Goal: Task Accomplishment & Management: Manage account settings

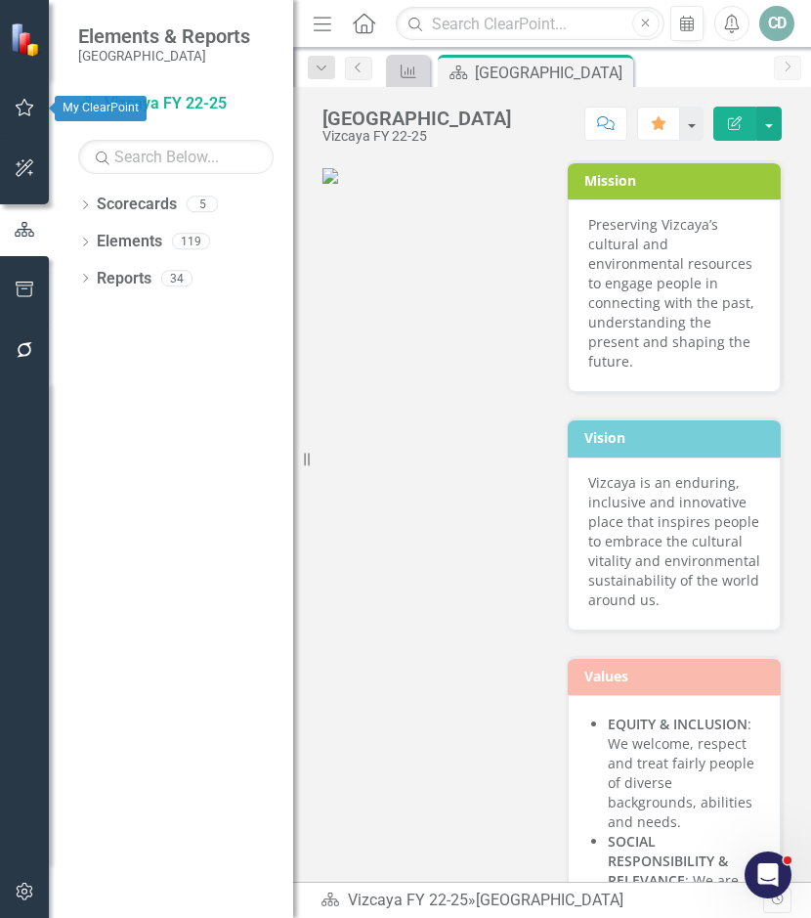
click at [28, 104] on icon "button" at bounding box center [25, 108] width 21 height 16
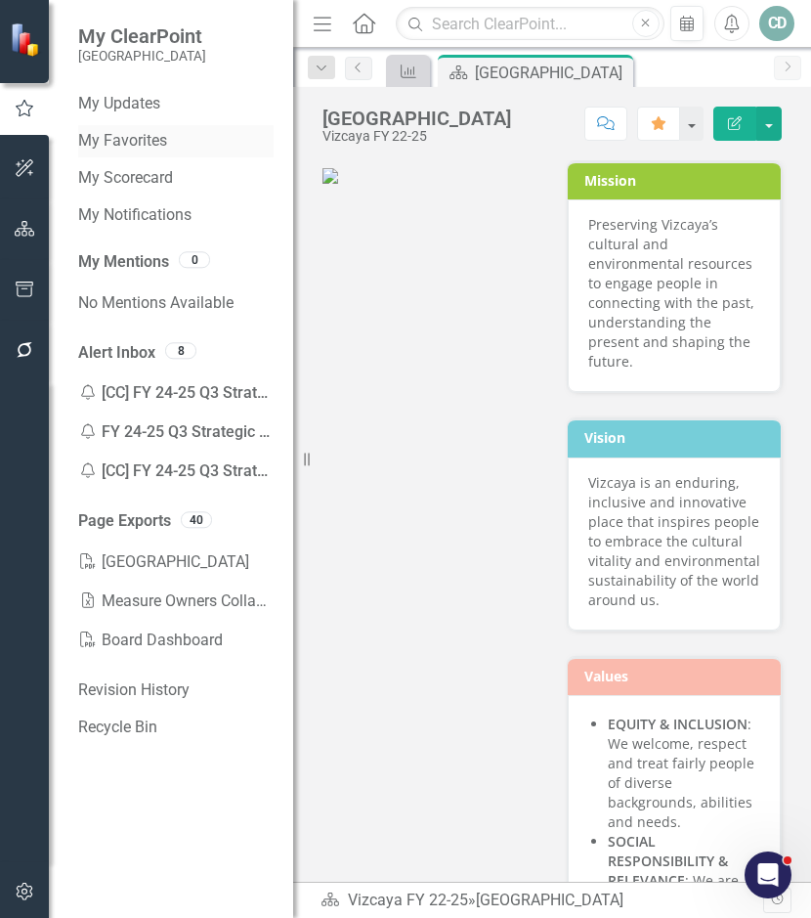
click at [118, 134] on link "My Favorites" at bounding box center [175, 141] width 195 height 22
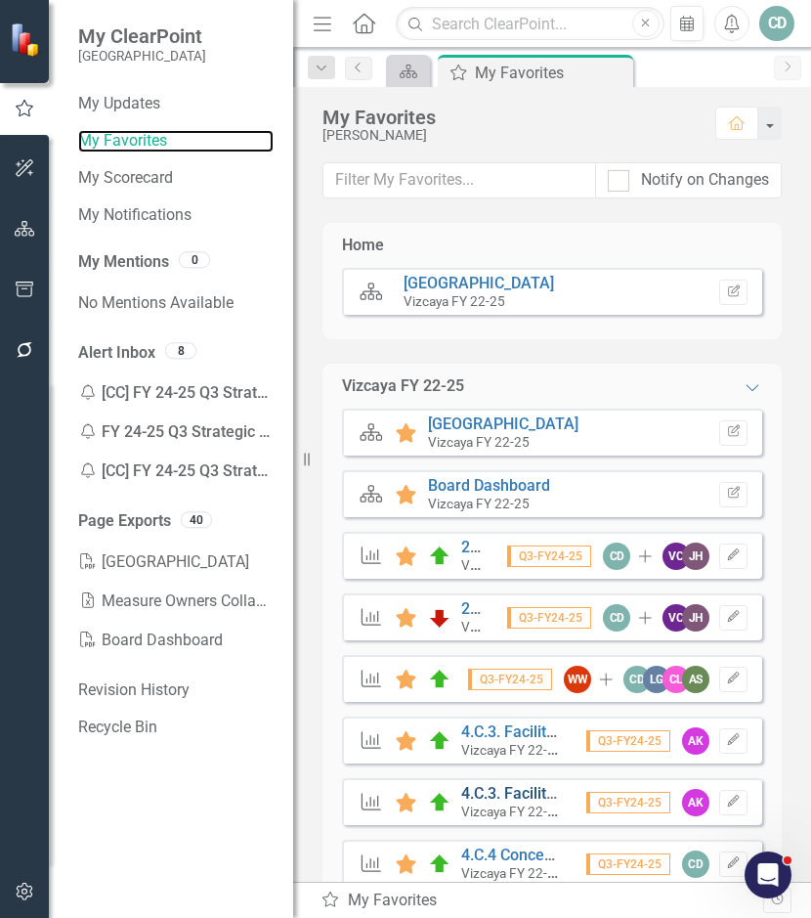
scroll to position [51, 0]
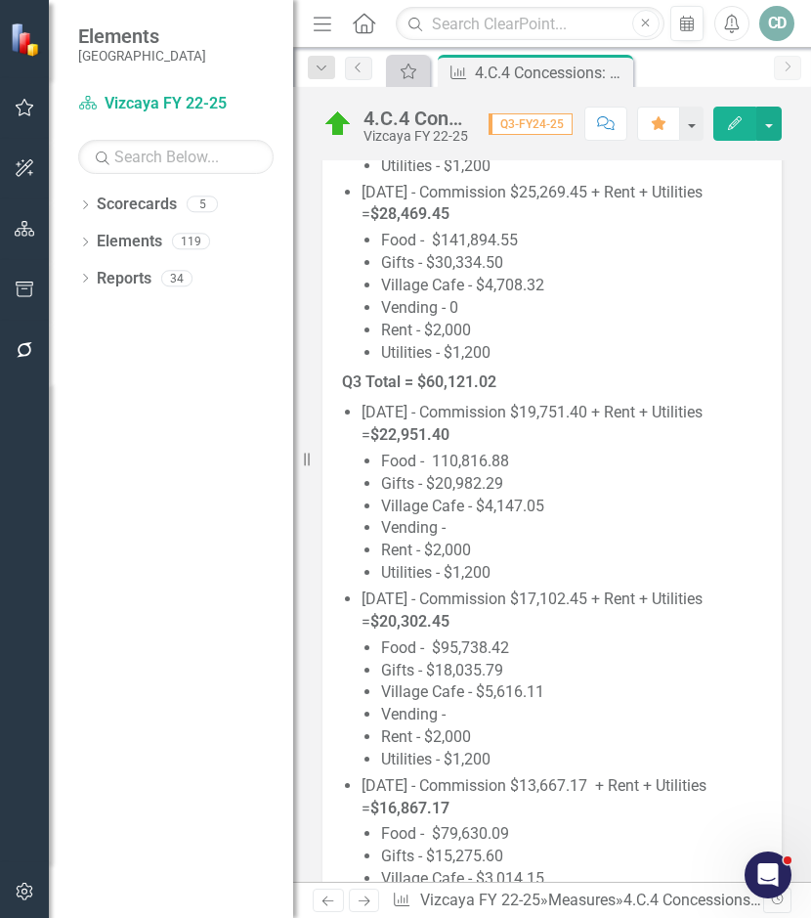
scroll to position [1955, 0]
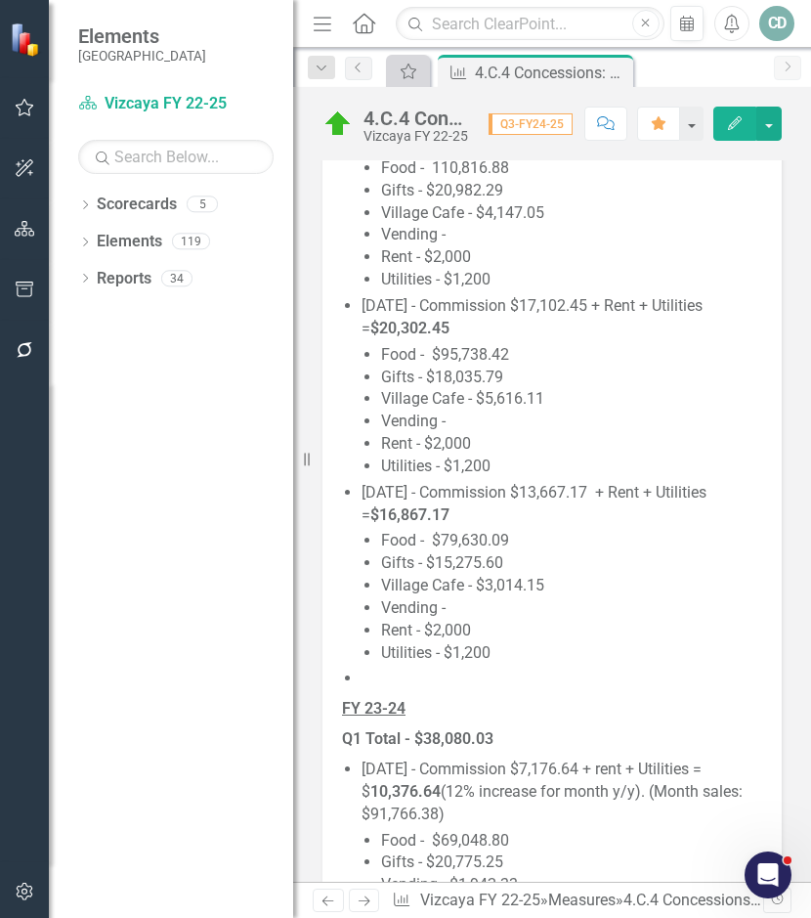
click at [416, 681] on li at bounding box center [562, 679] width 401 height 22
click at [400, 677] on li at bounding box center [562, 679] width 401 height 22
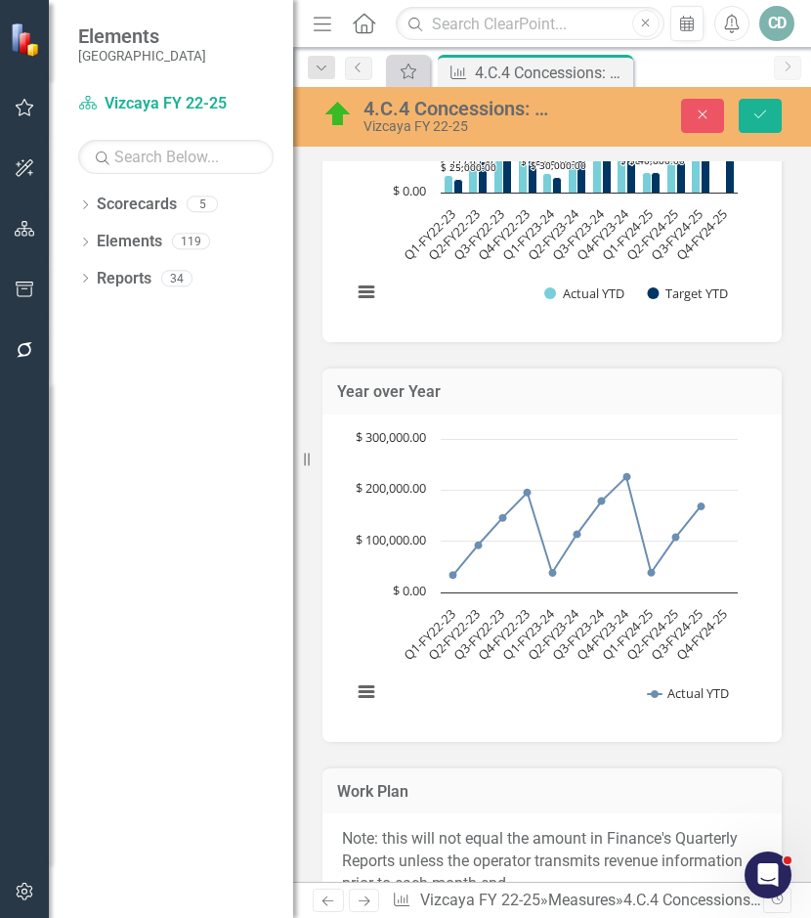
type textarea "<p><u><strong>FY 24-25</strong></u></p> <p><strong>Q1 Total - $38,768.11</stron…"
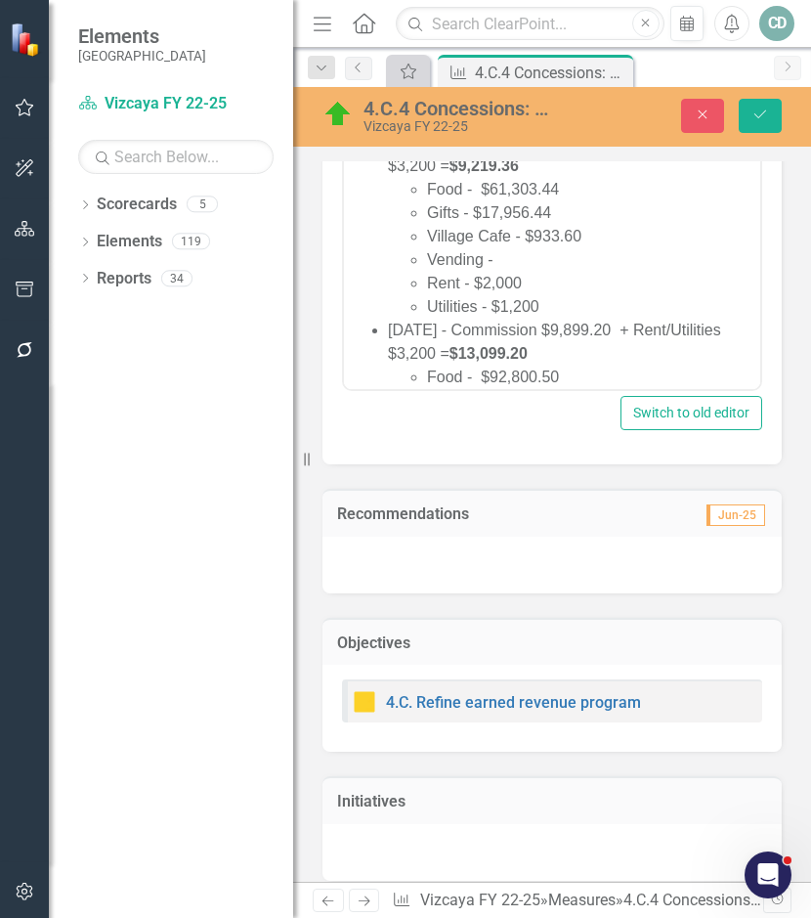
scroll to position [432, 0]
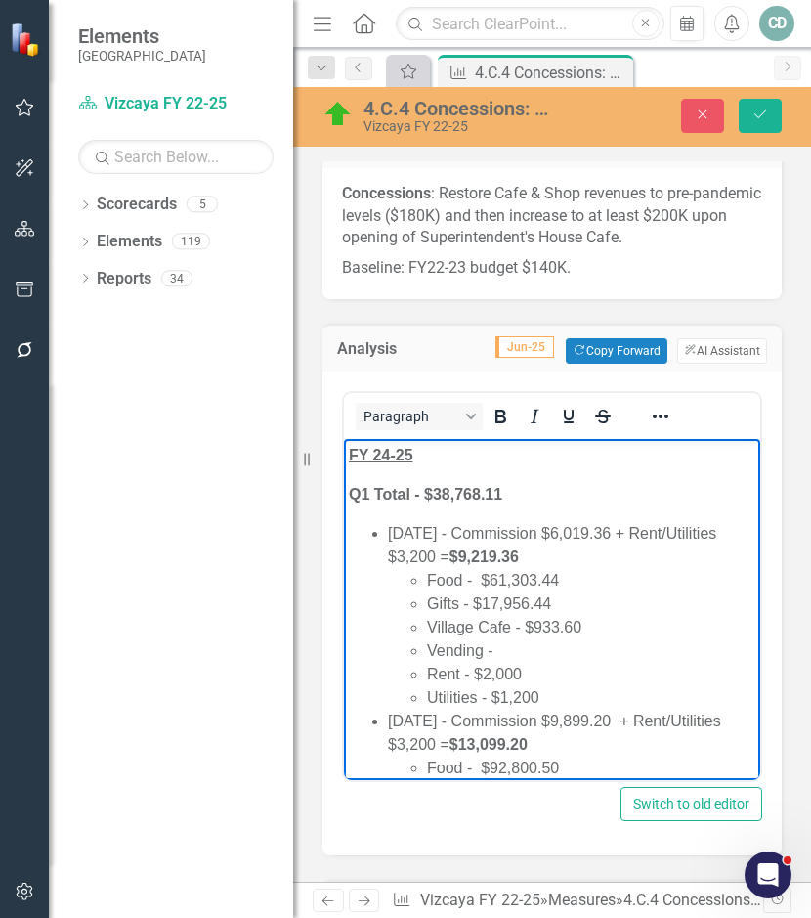
click at [641, 594] on li "Gifts - $17,956.44" at bounding box center [591, 603] width 328 height 23
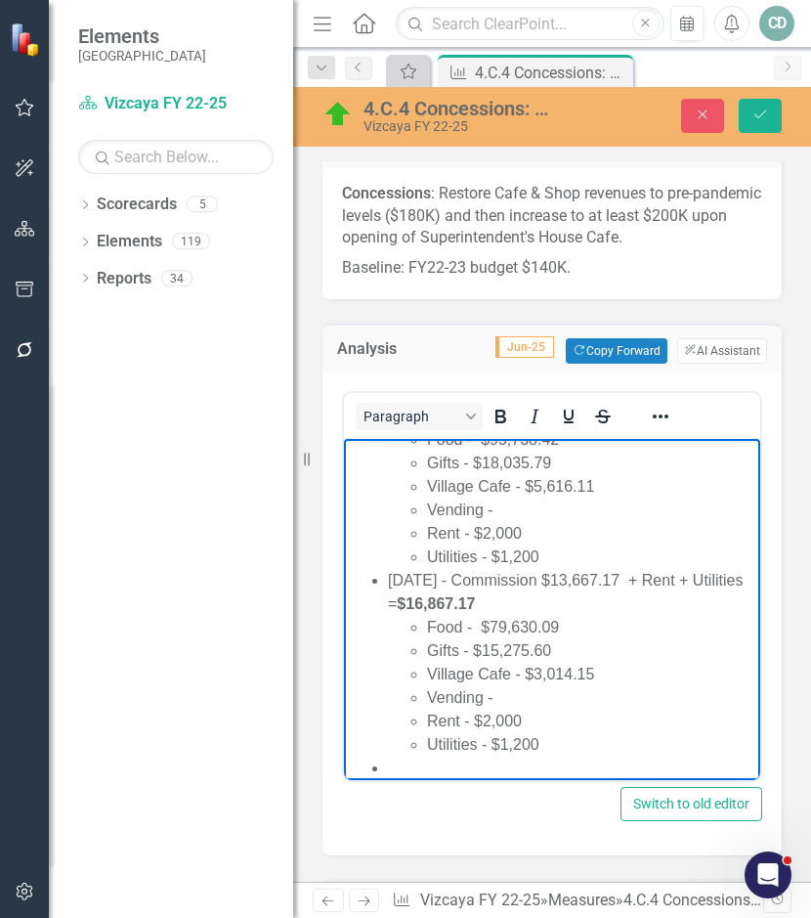
scroll to position [1662, 0]
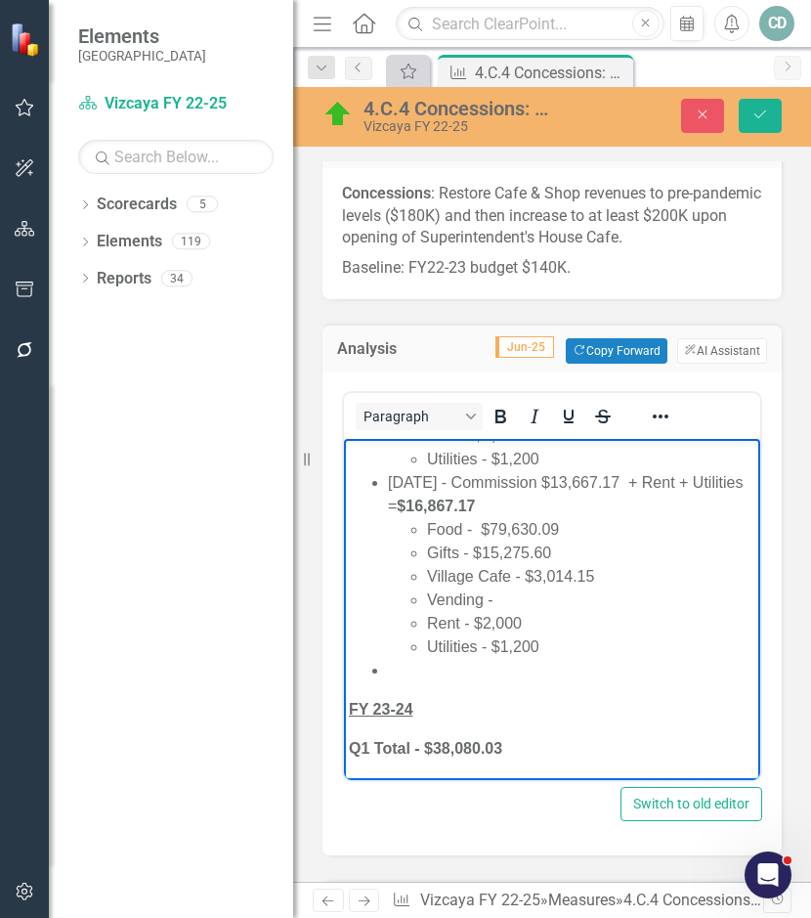
click at [442, 677] on li "Rich Text Area. Press ALT-0 for help." at bounding box center [572, 670] width 368 height 23
drag, startPoint x: 457, startPoint y: 673, endPoint x: 380, endPoint y: 671, distance: 77.2
click at [380, 671] on ul "[DATE] - Commission $19,751.40 + Rent + Utilities = $22,951.40 Food - 110,816.8…" at bounding box center [552, 389] width 407 height 586
click at [560, 655] on li "Utilities - $1,200" at bounding box center [591, 646] width 328 height 23
click at [402, 727] on li "Jully 2025" at bounding box center [572, 725] width 368 height 23
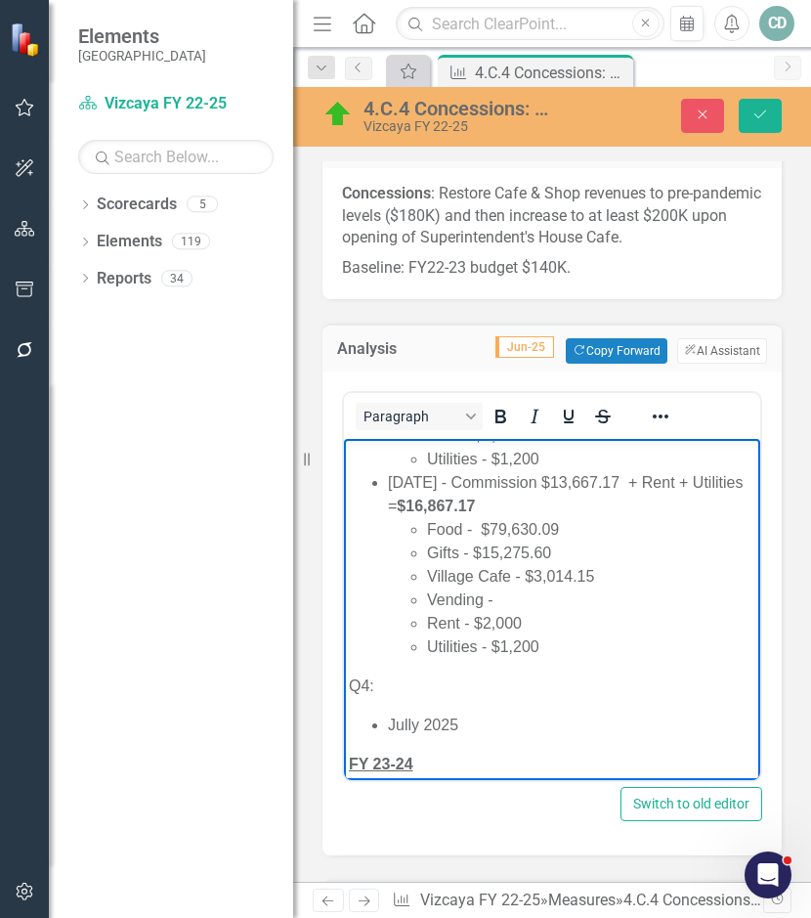
click at [410, 721] on li "Jully 2025" at bounding box center [572, 725] width 368 height 23
click at [505, 718] on li "[DATE]" at bounding box center [572, 725] width 368 height 23
click at [539, 751] on li "Food - $8" at bounding box center [591, 748] width 328 height 23
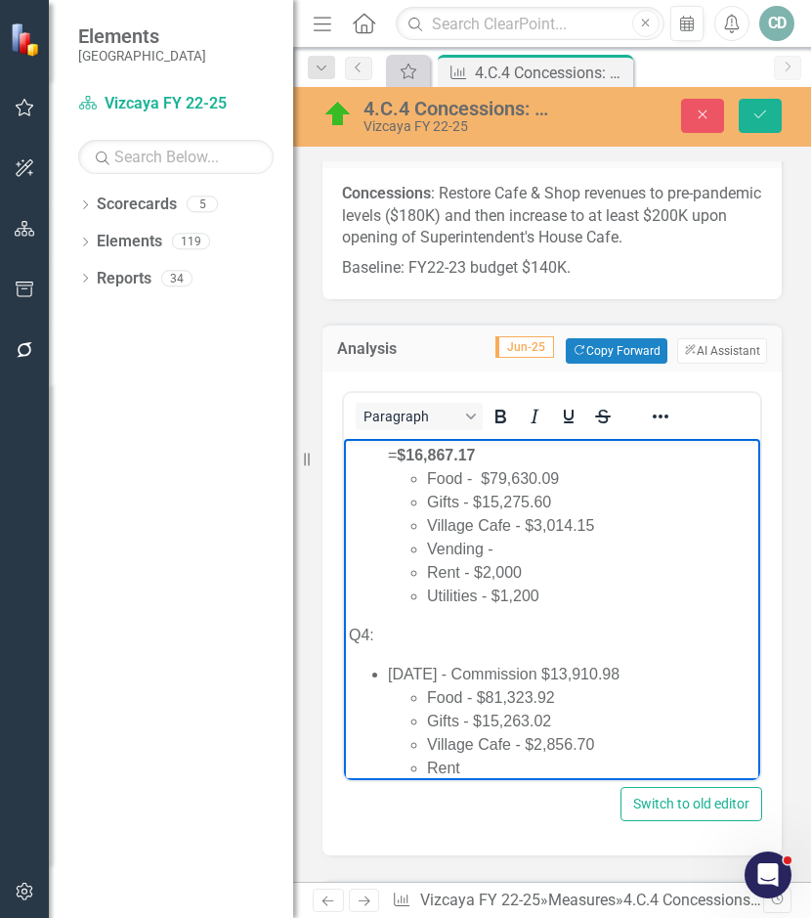
scroll to position [1736, 0]
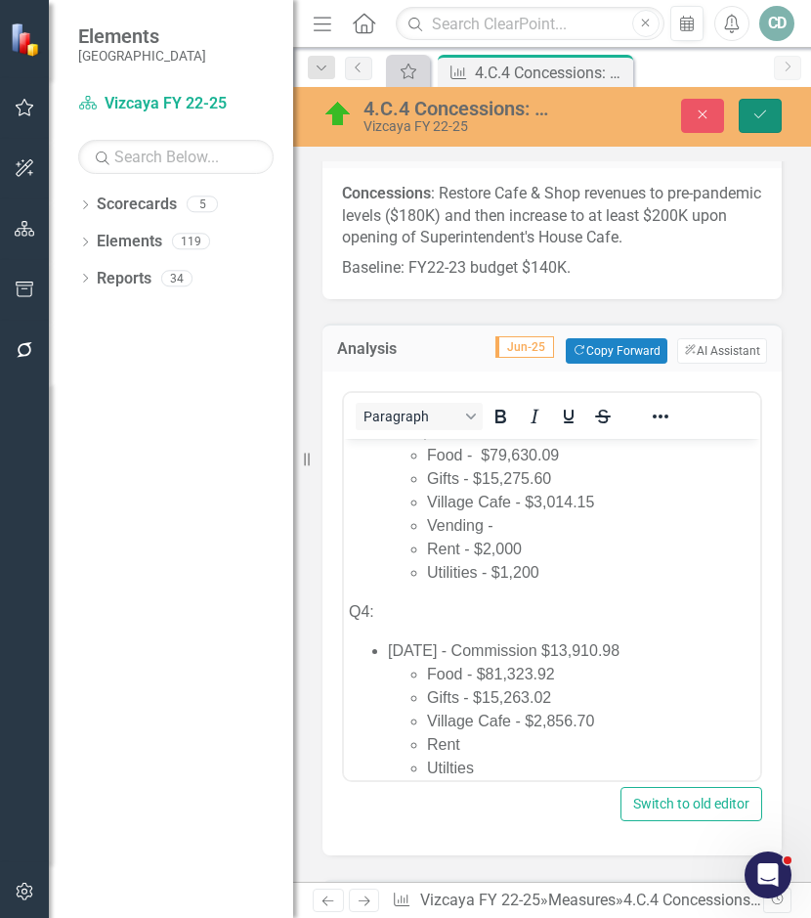
click at [757, 107] on button "Save" at bounding box center [760, 116] width 43 height 34
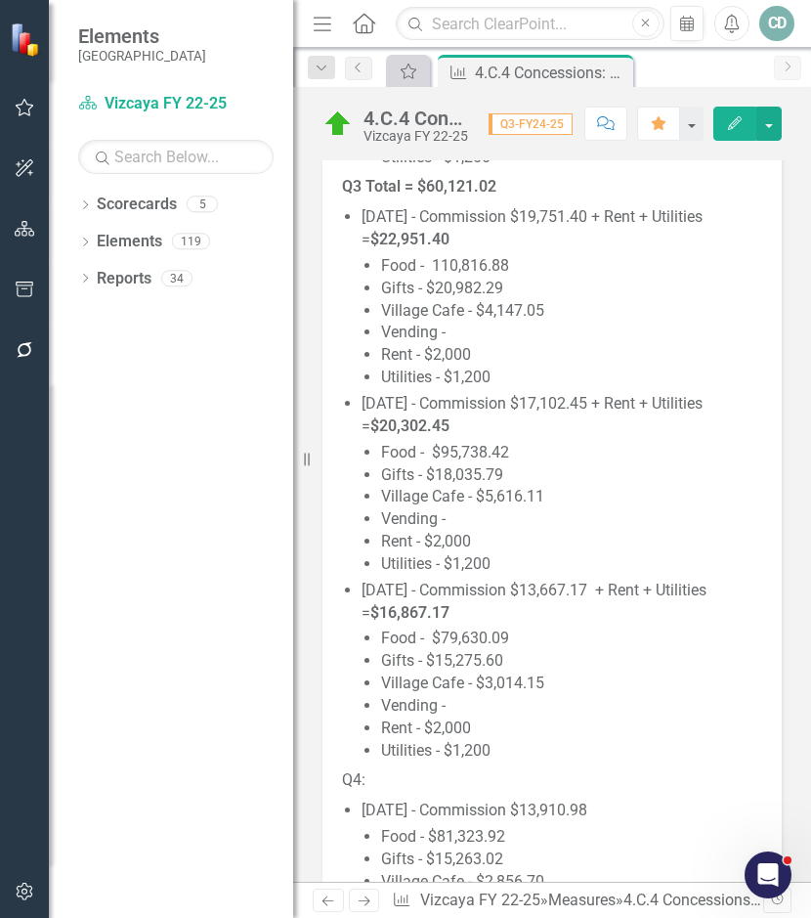
scroll to position [1955, 0]
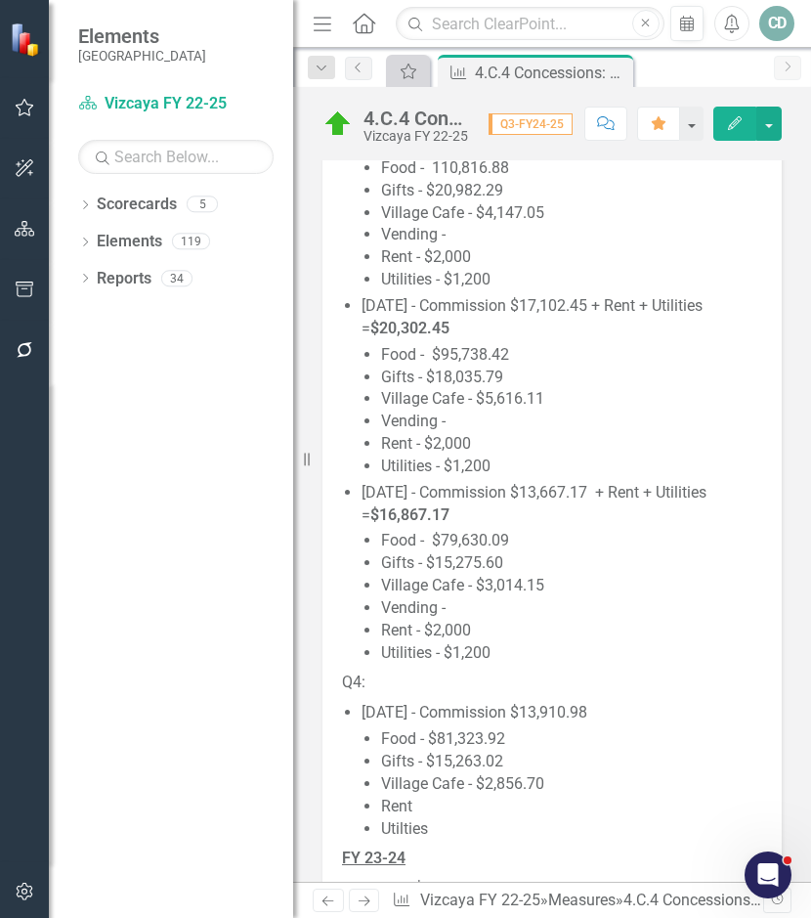
click at [492, 677] on p "Q4:" at bounding box center [552, 683] width 420 height 30
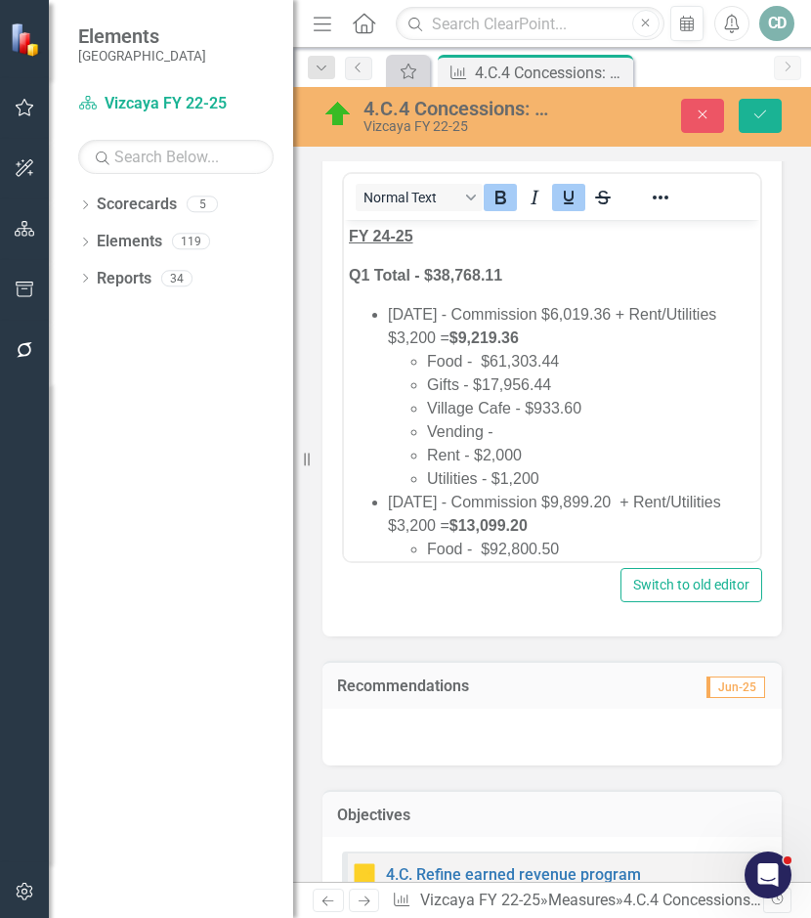
scroll to position [489, 0]
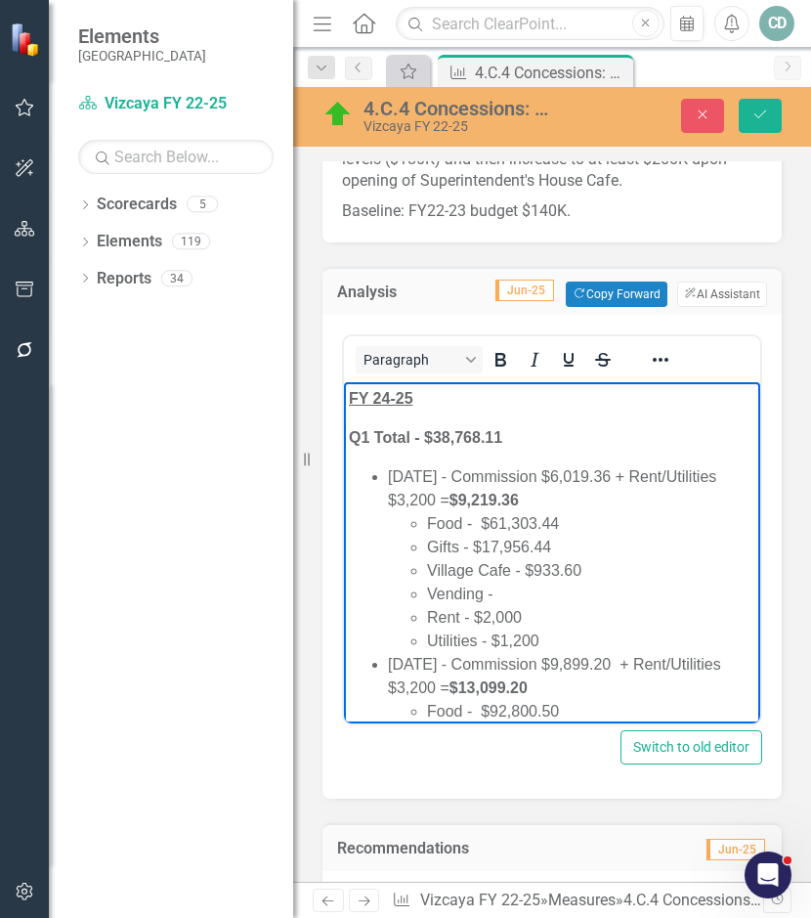
click at [611, 562] on li "Village Cafe - $933.60" at bounding box center [591, 570] width 328 height 23
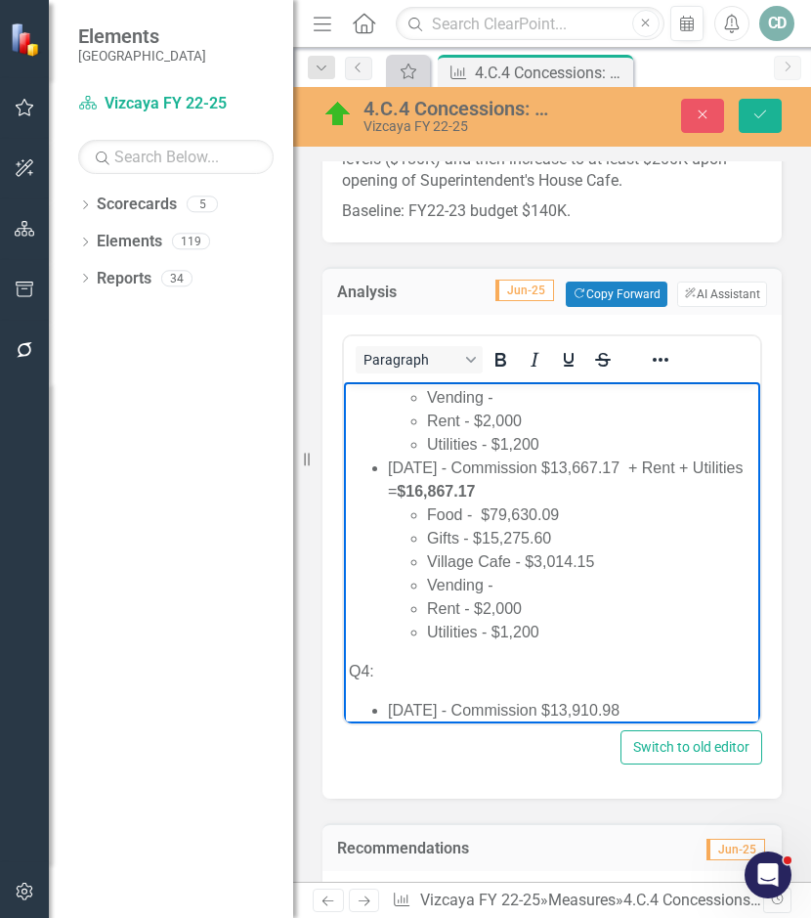
scroll to position [1759, 0]
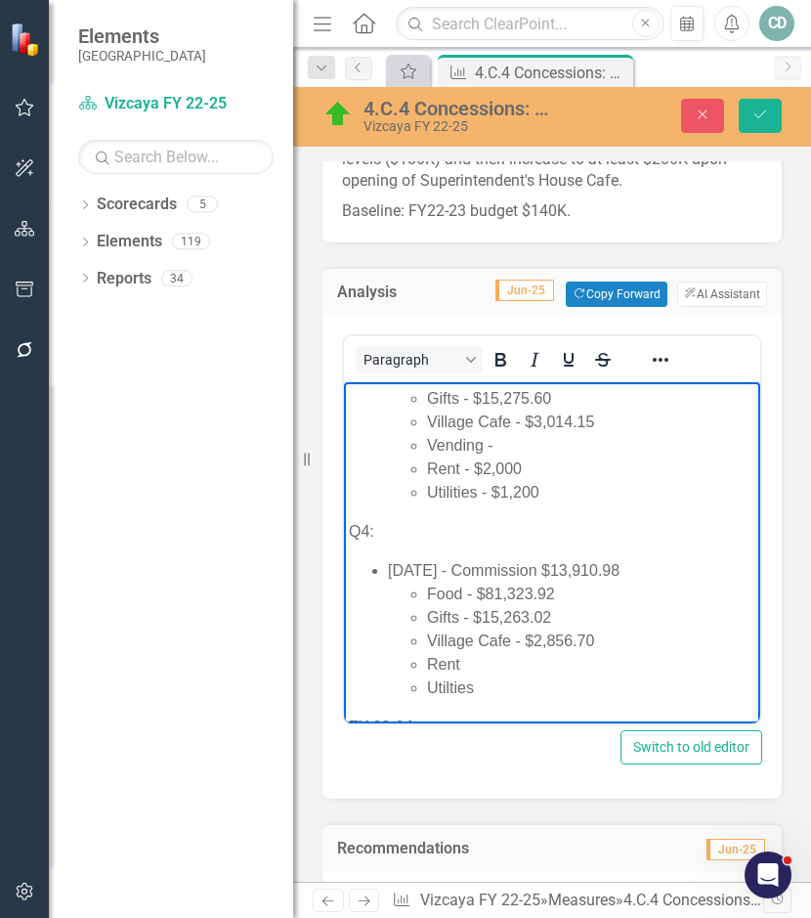
click at [393, 534] on p "Q4:" at bounding box center [552, 531] width 407 height 23
drag, startPoint x: 423, startPoint y: 534, endPoint x: 301, endPoint y: 528, distance: 122.3
click at [502, 359] on icon "Bold" at bounding box center [501, 360] width 11 height 14
click at [758, 110] on icon "Save" at bounding box center [761, 115] width 18 height 14
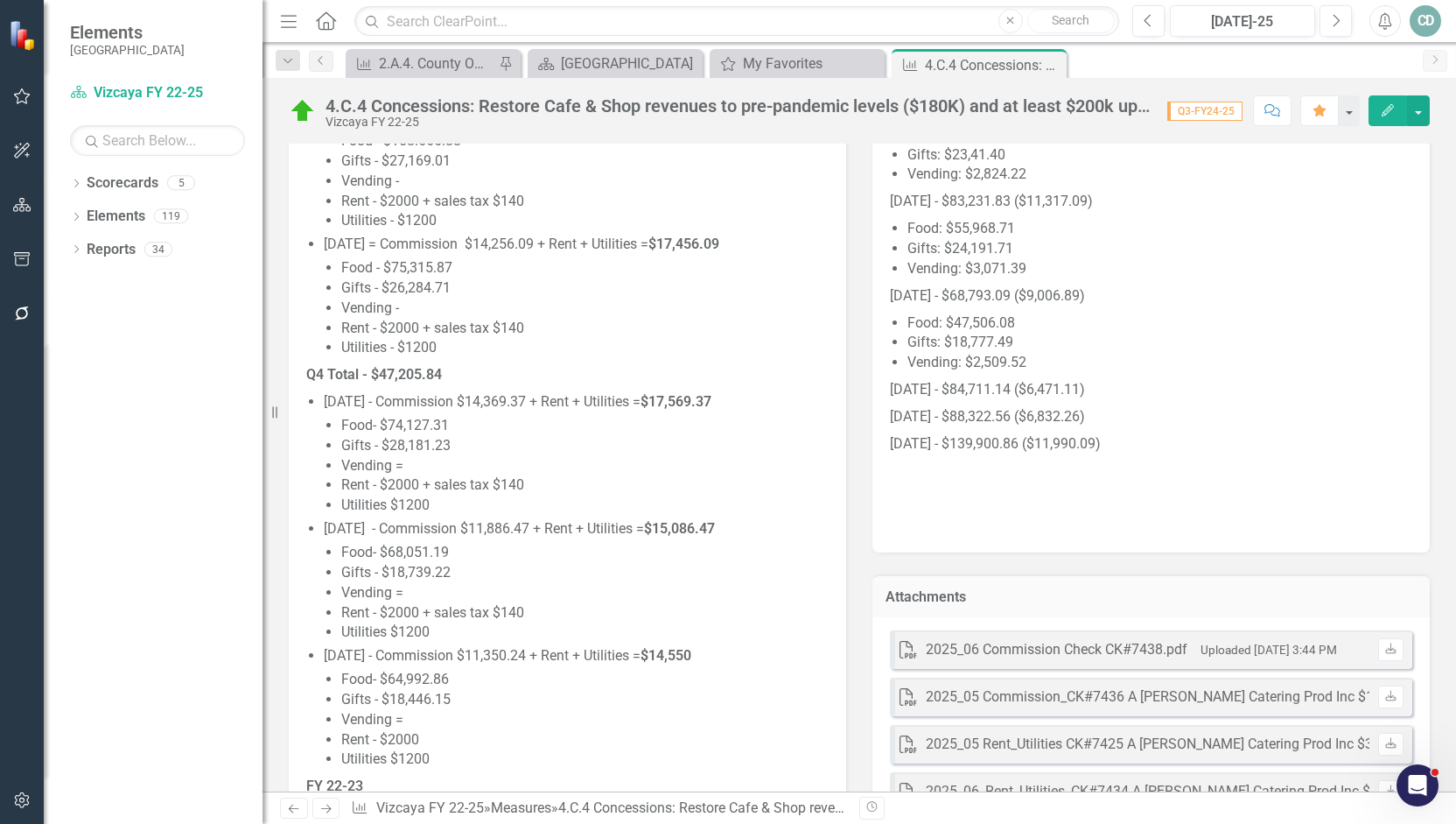
scroll to position [3636, 0]
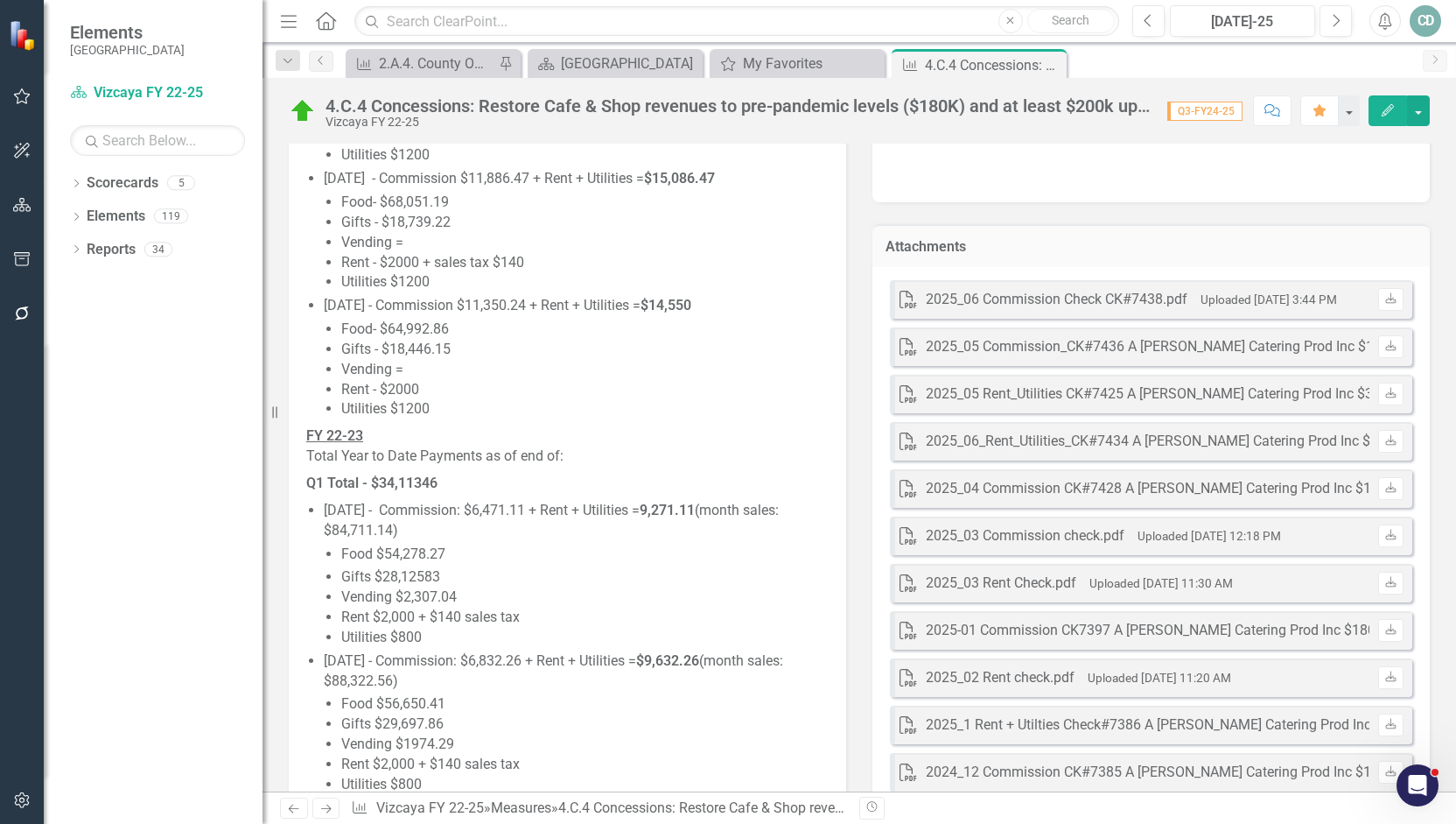
click at [725, 308] on div "2025_06 Commission Check CK#7438.pdf" at bounding box center [1057, 300] width 261 height 20
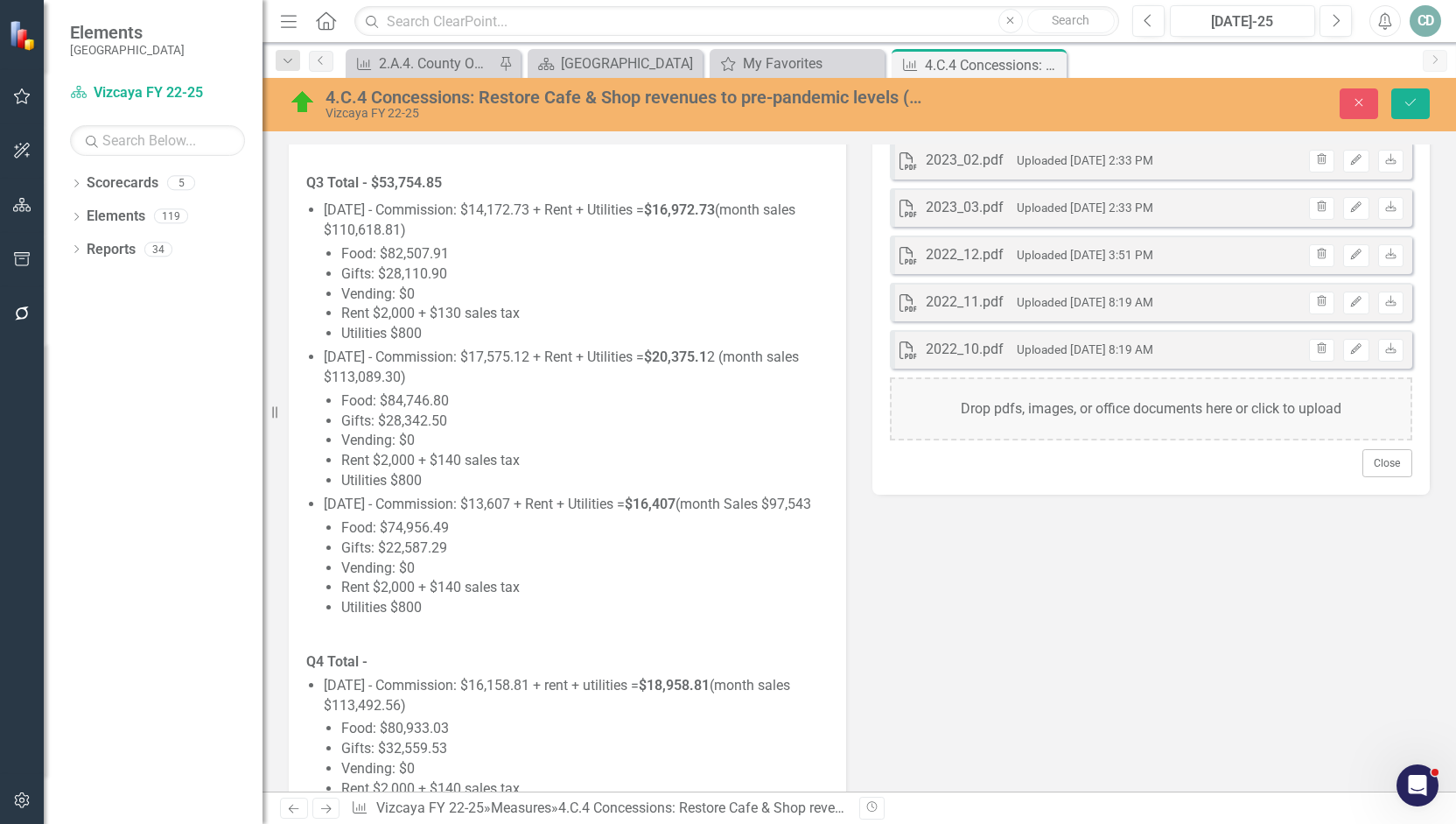
scroll to position [5037, 0]
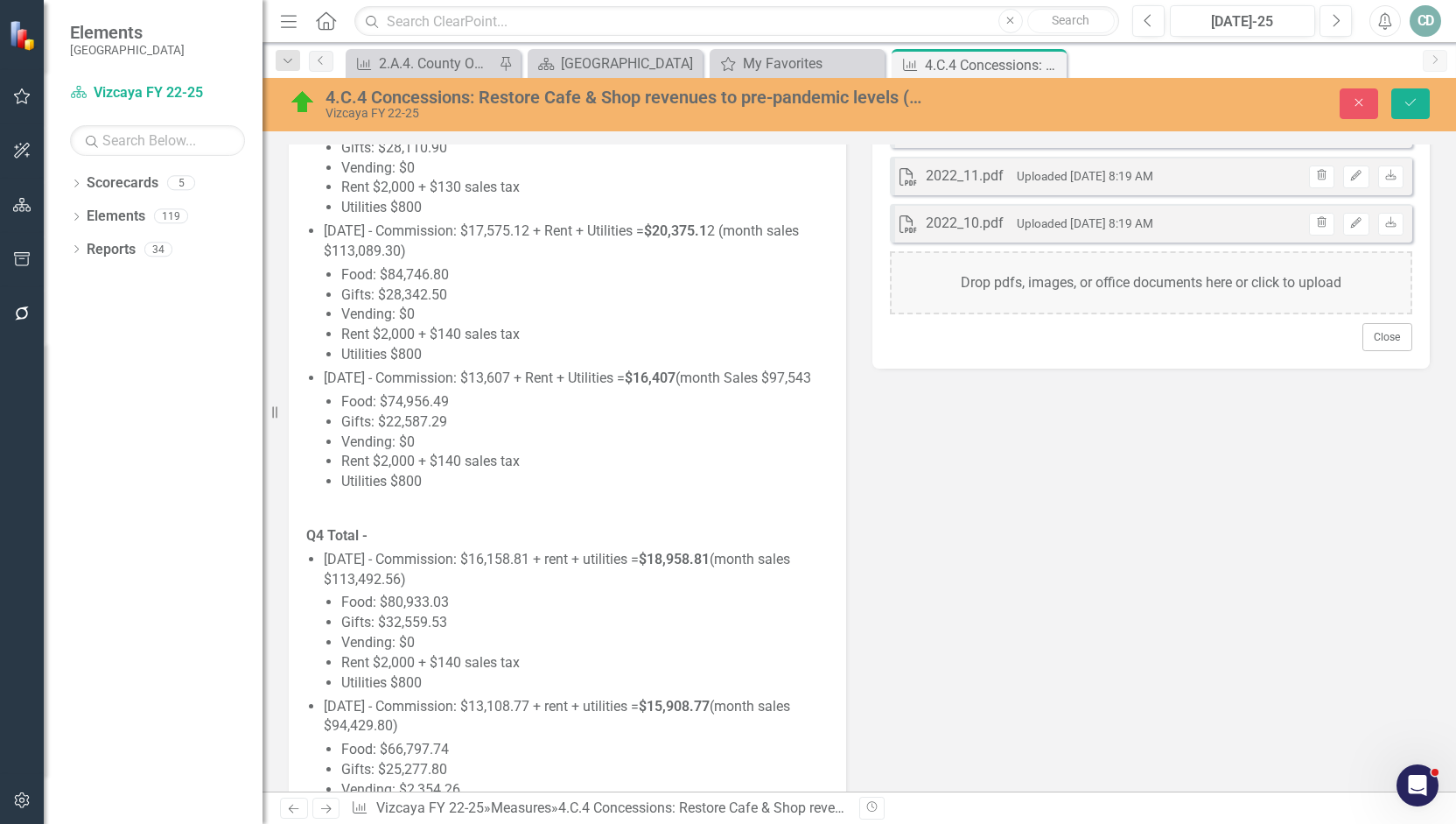
click at [725, 282] on div "Drop pdfs, images, or office documents here or click to upload" at bounding box center [1152, 283] width 523 height 63
click at [725, 100] on icon "Save" at bounding box center [1411, 103] width 16 height 13
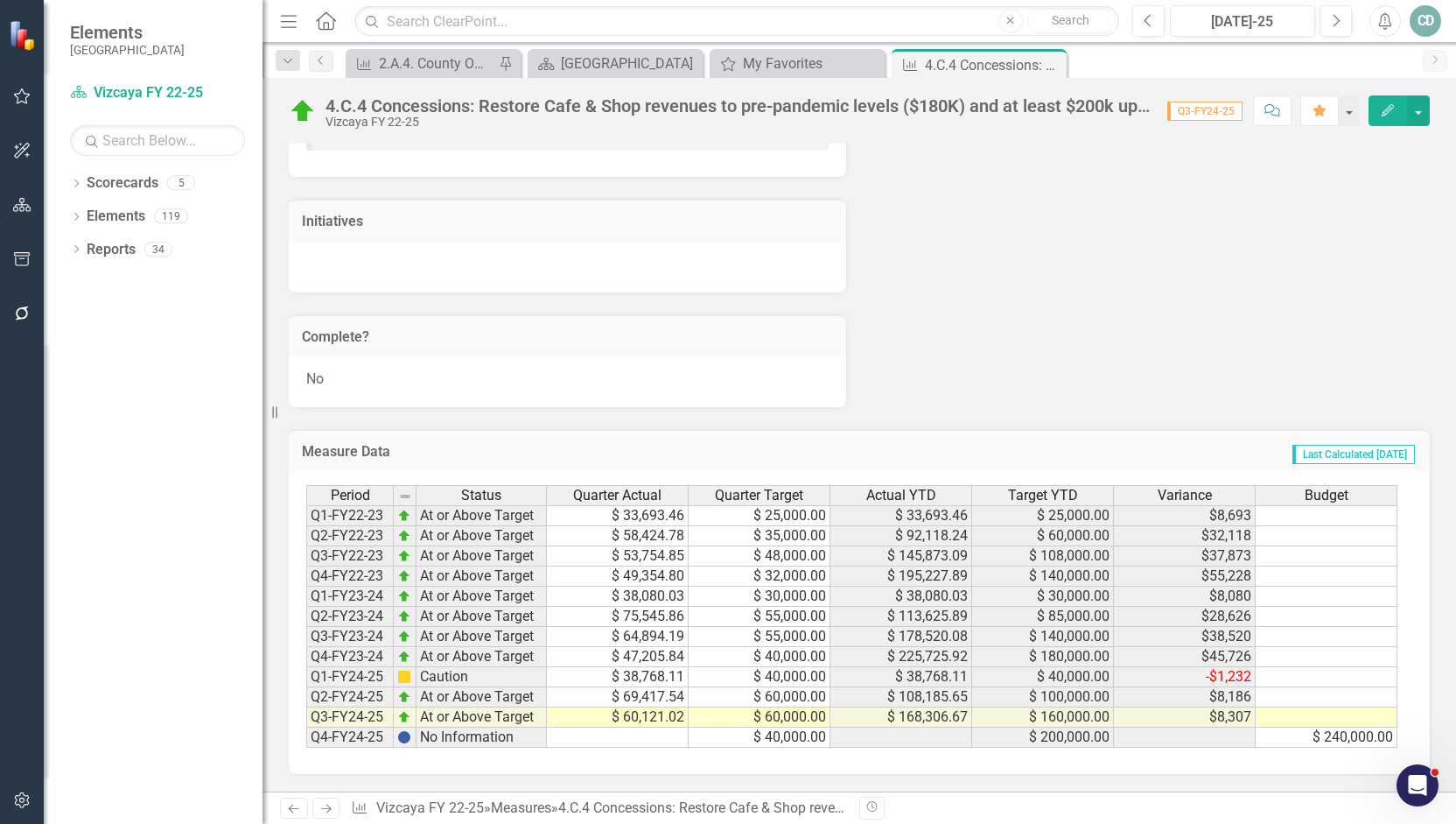
scroll to position [6145, 0]
click at [713, 639] on td "$ 55,000.00" at bounding box center [759, 637] width 141 height 20
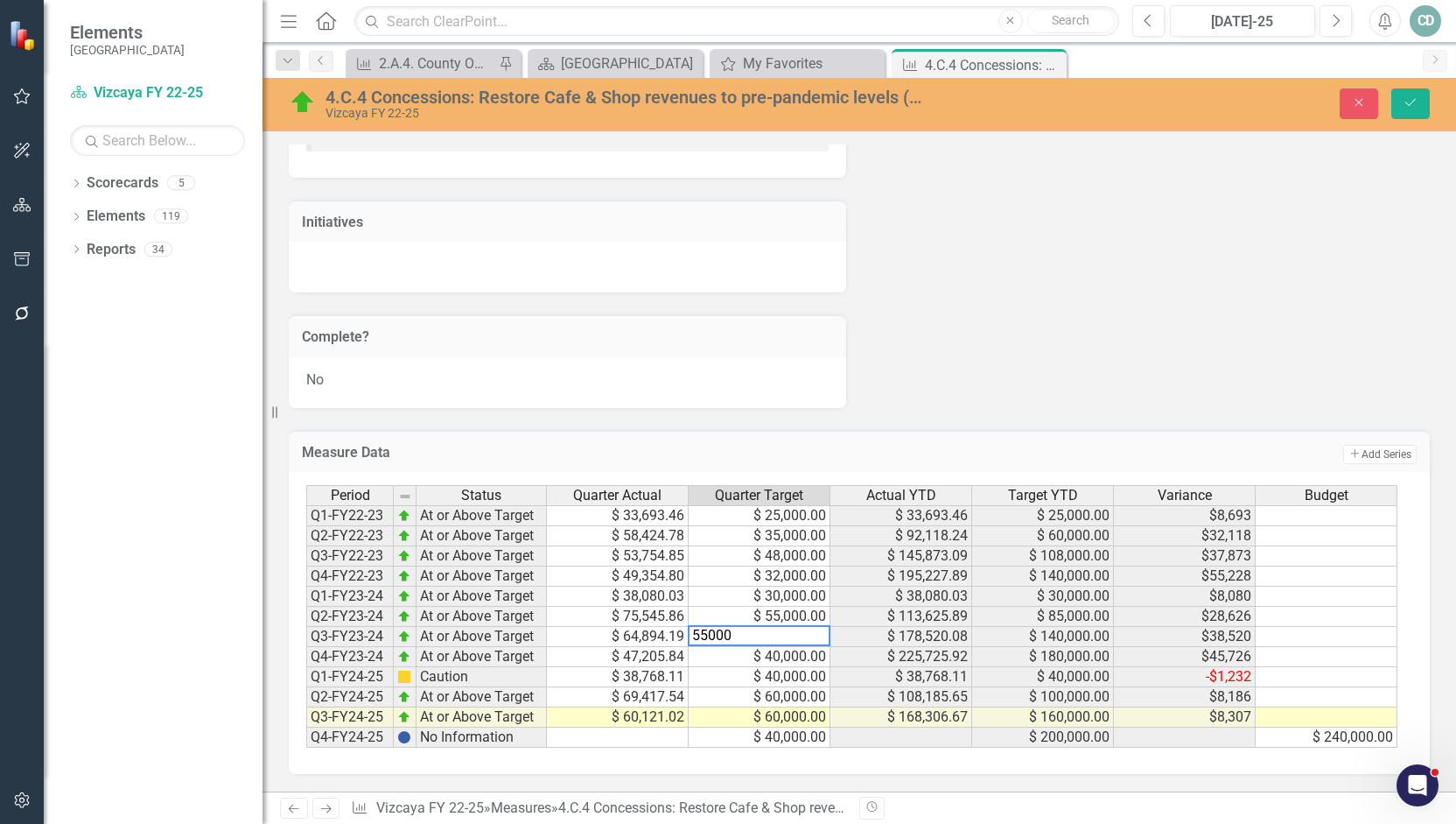
click at [306, 727] on div "Period Status Quarter Actual Quarter Target Actual YTD Target YTD Variance Budg…" at bounding box center [306, 615] width 0 height 262
type textarea "40000"
click at [725, 94] on button "Save" at bounding box center [1410, 104] width 39 height 30
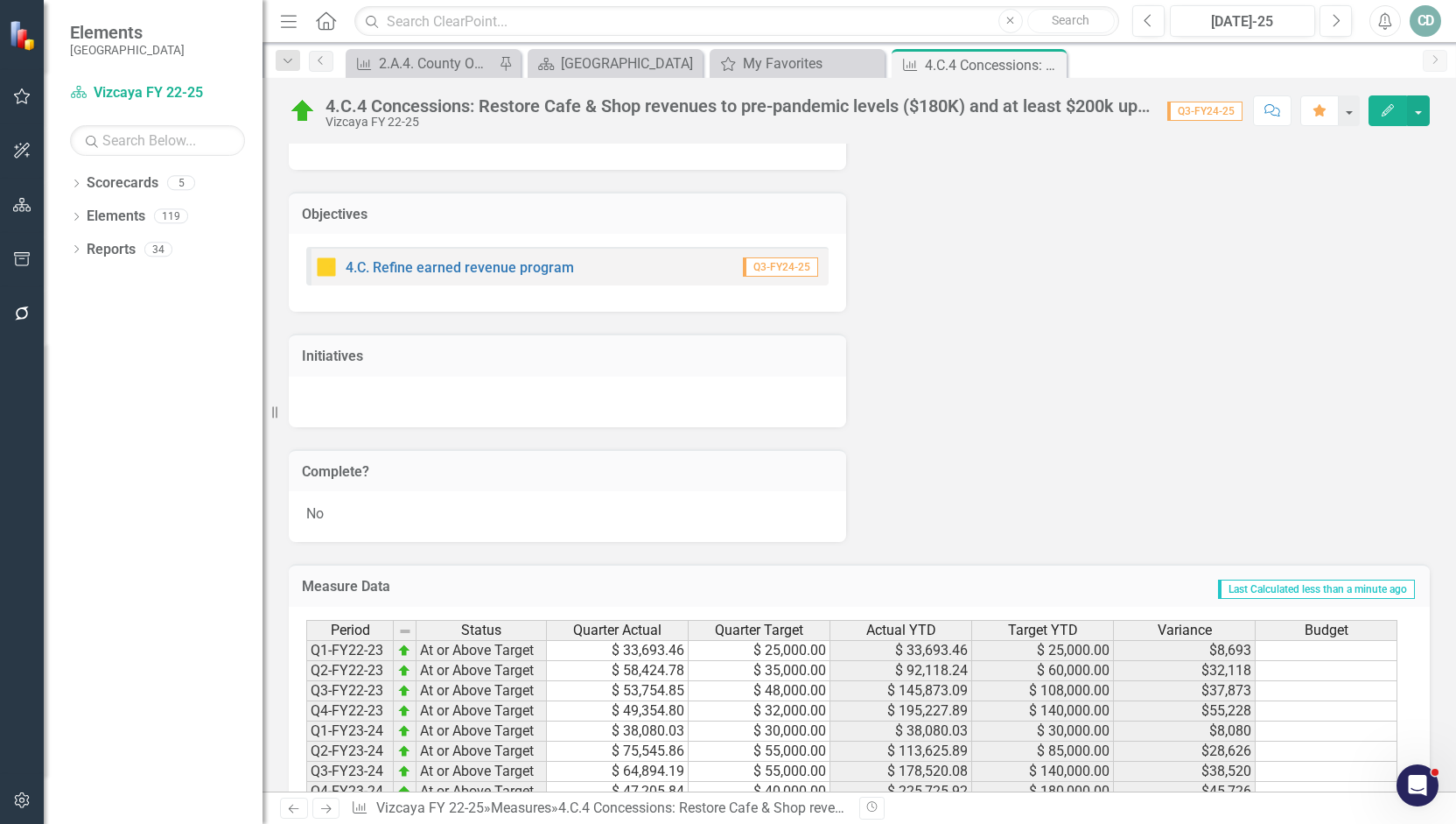
scroll to position [6145, 0]
